Goal: Navigation & Orientation: Go to known website

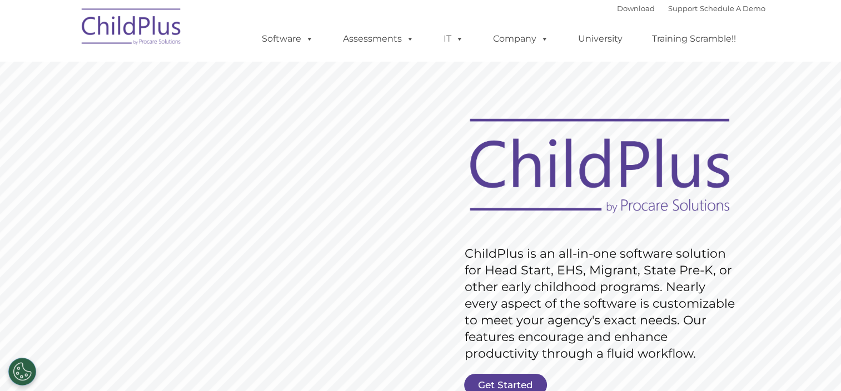
click at [153, 35] on img at bounding box center [131, 29] width 111 height 56
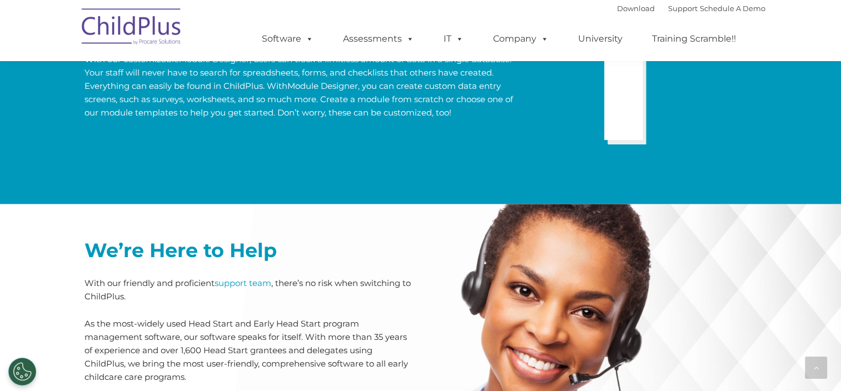
scroll to position [2204, 0]
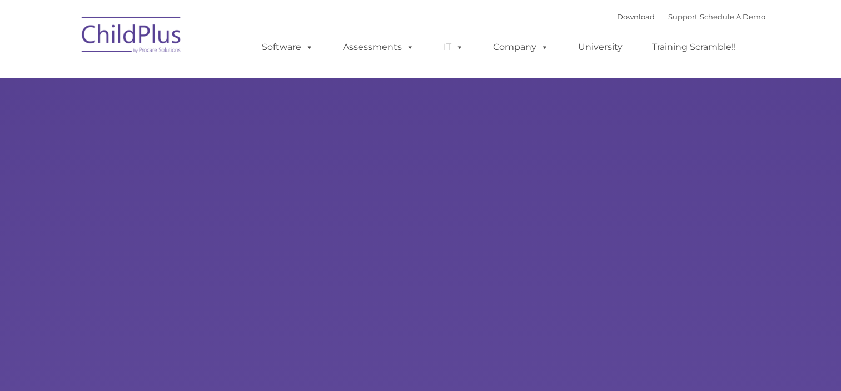
type input ""
select select "MEDIUM"
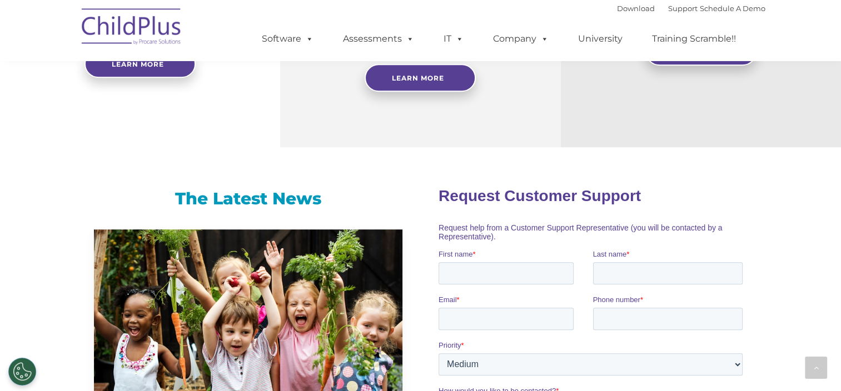
scroll to position [531, 0]
